Goal: Information Seeking & Learning: Learn about a topic

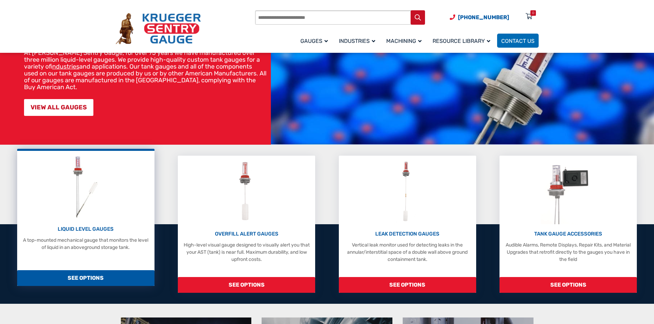
click at [78, 227] on p "LIQUID LEVEL GAUGES" at bounding box center [86, 230] width 130 height 8
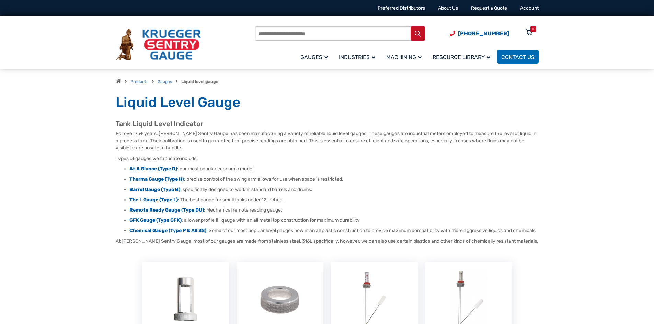
click at [159, 181] on strong "Therma Gauge (Type H" at bounding box center [155, 179] width 53 height 6
